Goal: Task Accomplishment & Management: Manage account settings

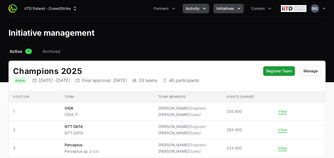
click at [190, 9] on span "Activity" at bounding box center [193, 8] width 14 height 5
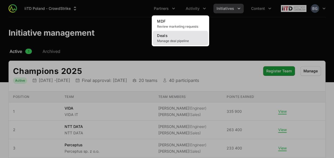
click at [186, 40] on span "Manage deal pipeline" at bounding box center [180, 41] width 47 height 4
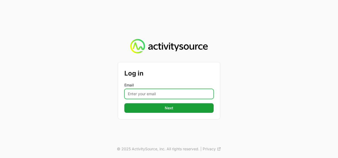
click at [162, 92] on input "Email" at bounding box center [168, 94] width 89 height 10
type input "[PERSON_NAME][EMAIL_ADDRESS][DOMAIN_NAME]"
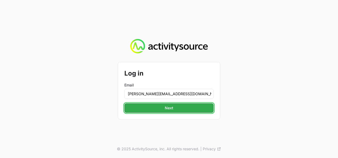
click at [164, 108] on span "Next" at bounding box center [169, 108] width 83 height 6
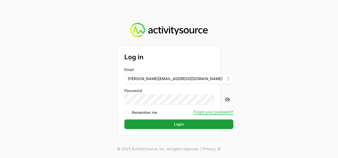
click at [124, 119] on button "Login Login" at bounding box center [178, 124] width 109 height 10
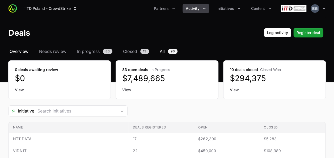
click at [170, 52] on span "96" at bounding box center [173, 51] width 10 height 5
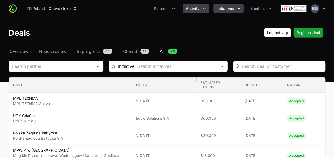
click at [235, 9] on button "Initiatives" at bounding box center [228, 9] width 30 height 10
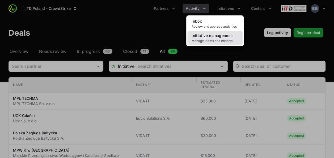
click at [216, 42] on span "Manage teams and cohorts" at bounding box center [215, 41] width 47 height 4
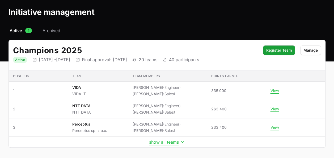
scroll to position [40, 0]
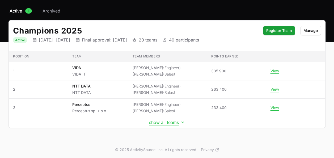
click at [167, 123] on button "show all teams" at bounding box center [167, 122] width 36 height 5
